Goal: Task Accomplishment & Management: Manage account settings

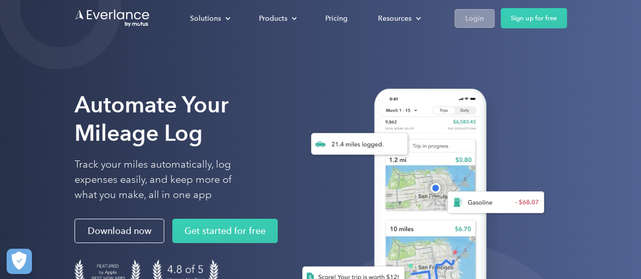
click at [475, 18] on div "Login" at bounding box center [474, 18] width 19 height 13
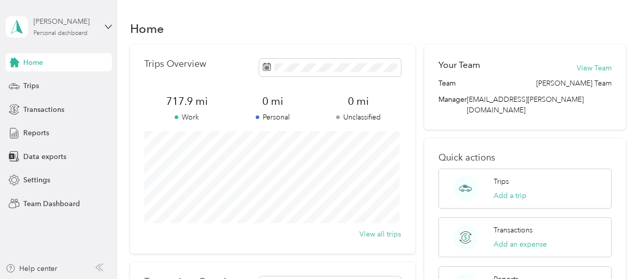
click at [79, 32] on div "Personal dashboard" at bounding box center [60, 33] width 54 height 6
click at [74, 101] on div "Personal dashboard" at bounding box center [48, 106] width 66 height 11
click at [96, 23] on div "[PERSON_NAME]" at bounding box center [64, 21] width 63 height 11
click at [50, 82] on div "Team dashboard" at bounding box center [42, 83] width 54 height 11
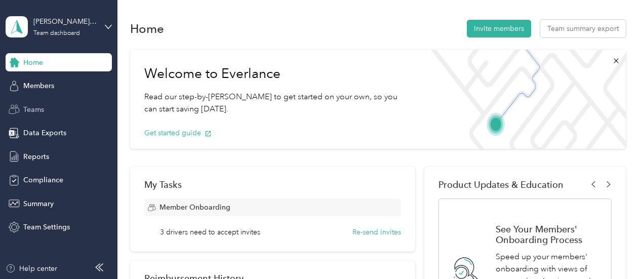
click at [48, 114] on div "Teams" at bounding box center [59, 109] width 106 height 18
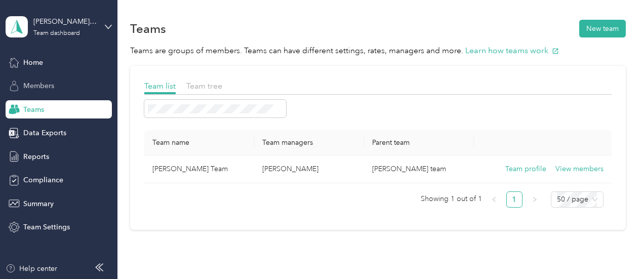
click at [49, 87] on span "Members" at bounding box center [38, 86] width 31 height 11
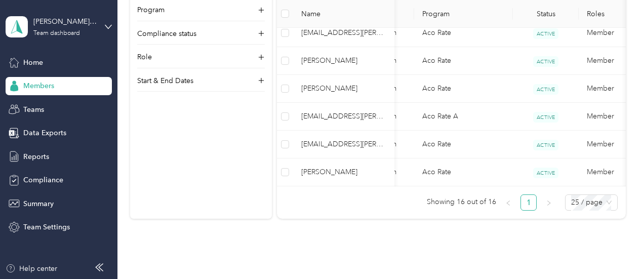
scroll to position [557, 0]
